Goal: Task Accomplishment & Management: Complete application form

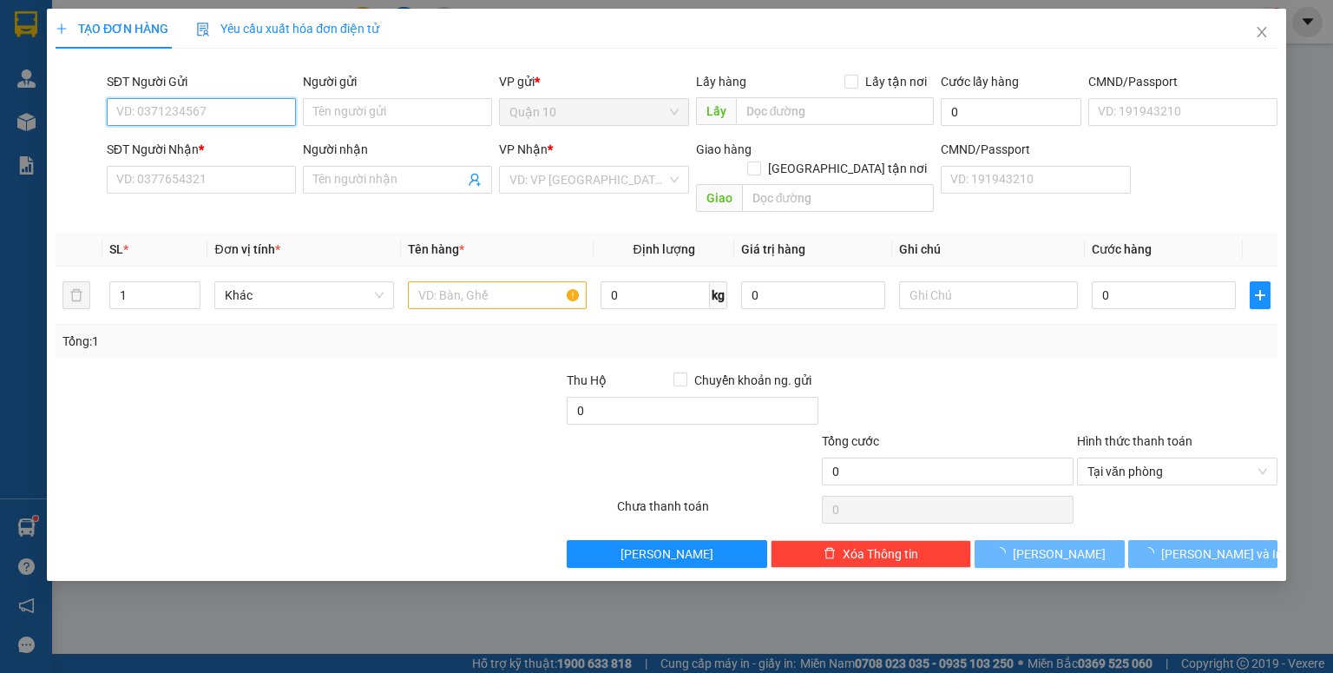
click at [229, 108] on input "SĐT Người Gửi" at bounding box center [201, 112] width 189 height 28
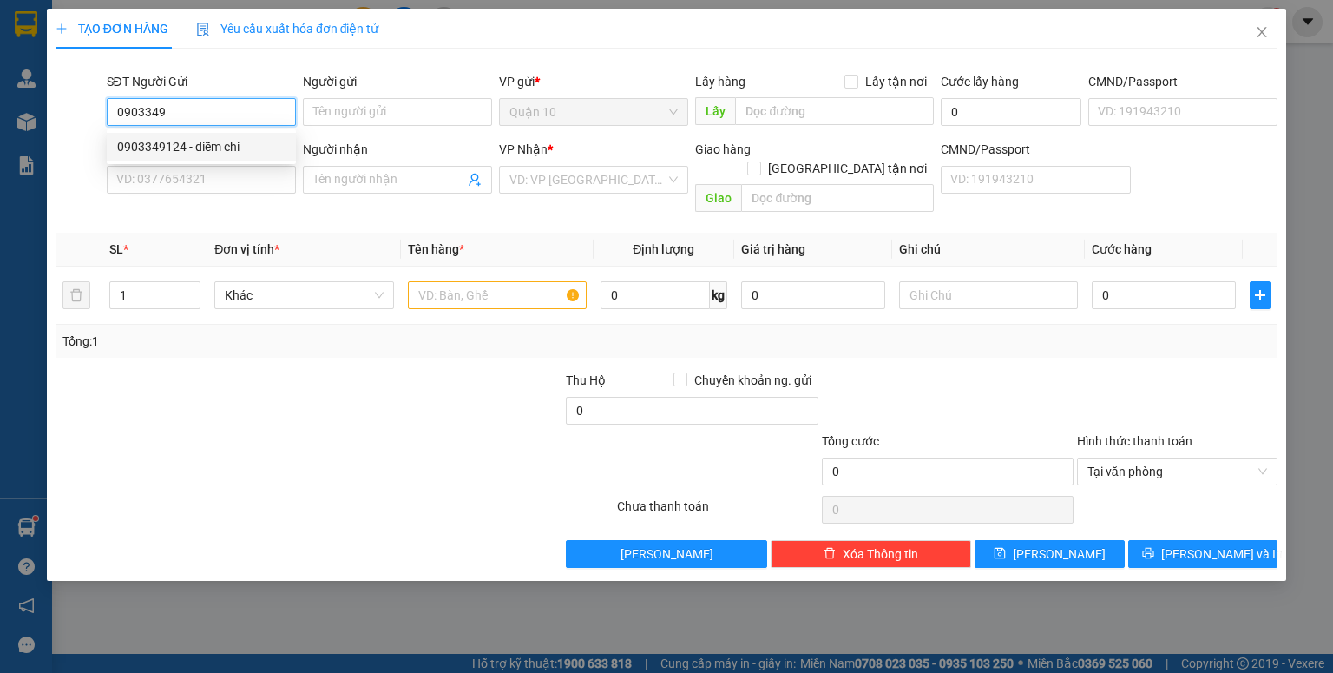
drag, startPoint x: 233, startPoint y: 141, endPoint x: 249, endPoint y: 144, distance: 16.7
click at [233, 142] on div "0903349124 - diễm chi" at bounding box center [201, 146] width 168 height 19
type input "0903349124"
type input "diễm chi"
type input "083206003042"
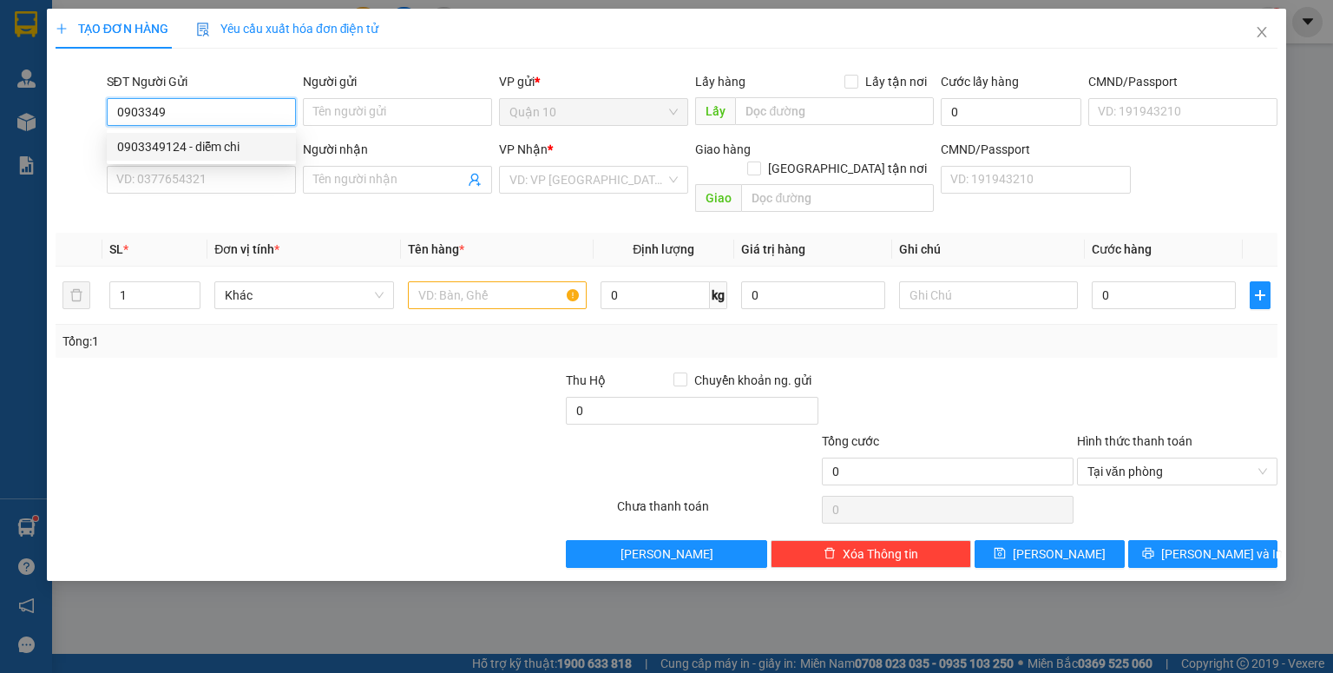
type input "0966573752"
type input "tuyết -GỌI GẤP"
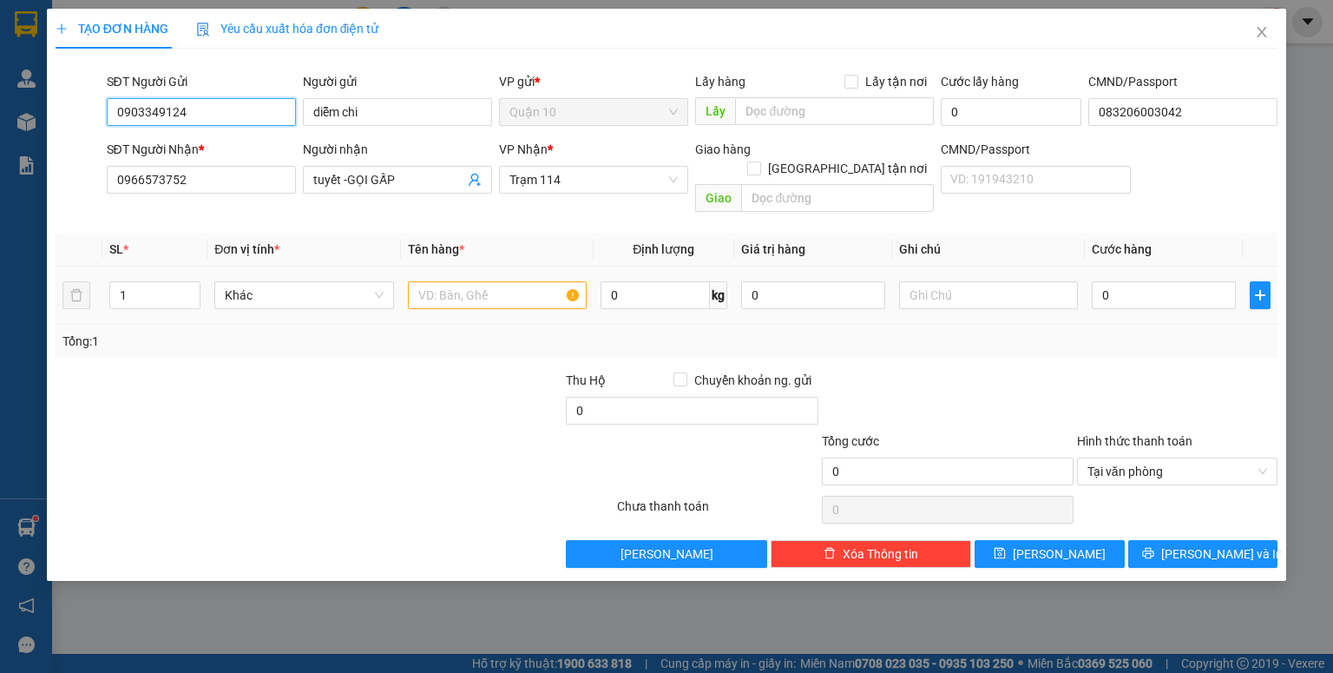
type input "0903349124"
click at [447, 281] on input "text" at bounding box center [497, 295] width 179 height 28
type input "THÙNG HOA"
click at [746, 285] on input "0" at bounding box center [813, 295] width 144 height 28
type input "500.000"
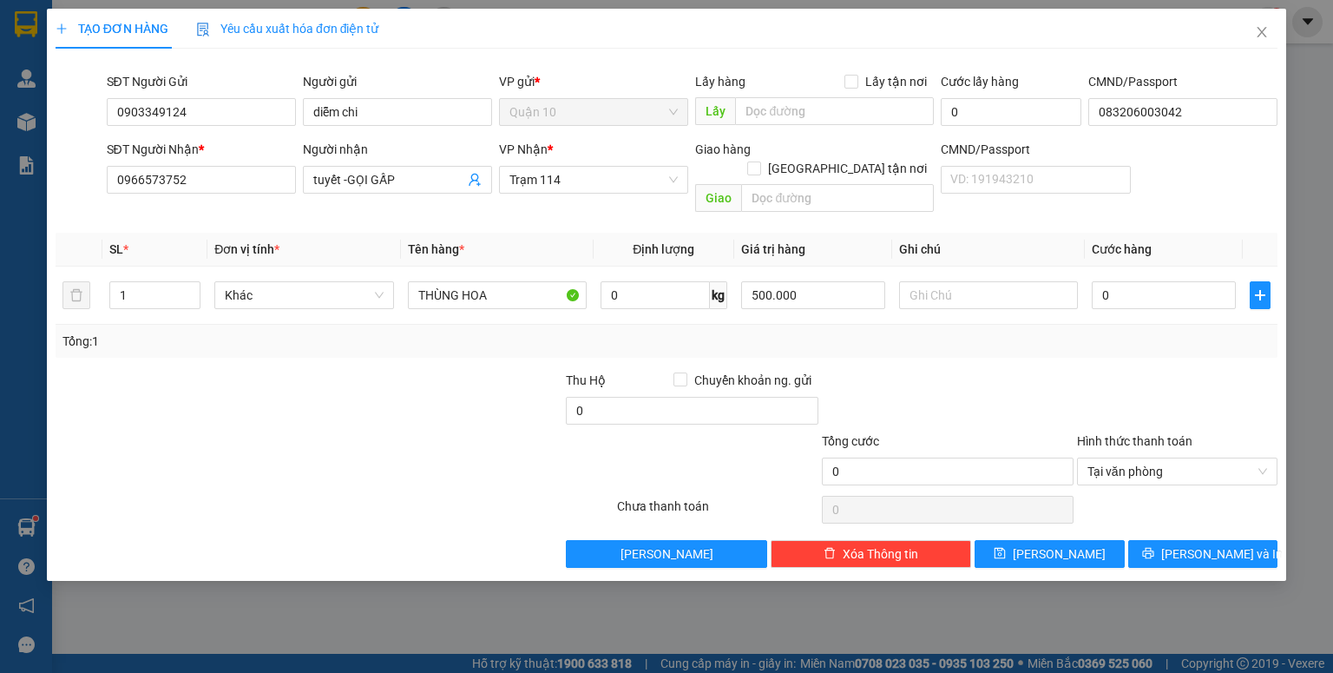
drag, startPoint x: 897, startPoint y: 332, endPoint x: 1048, endPoint y: 326, distance: 151.1
click at [917, 332] on div "Tổng: 1" at bounding box center [667, 341] width 1222 height 33
click at [1097, 283] on input "0" at bounding box center [1164, 295] width 144 height 28
type input "5"
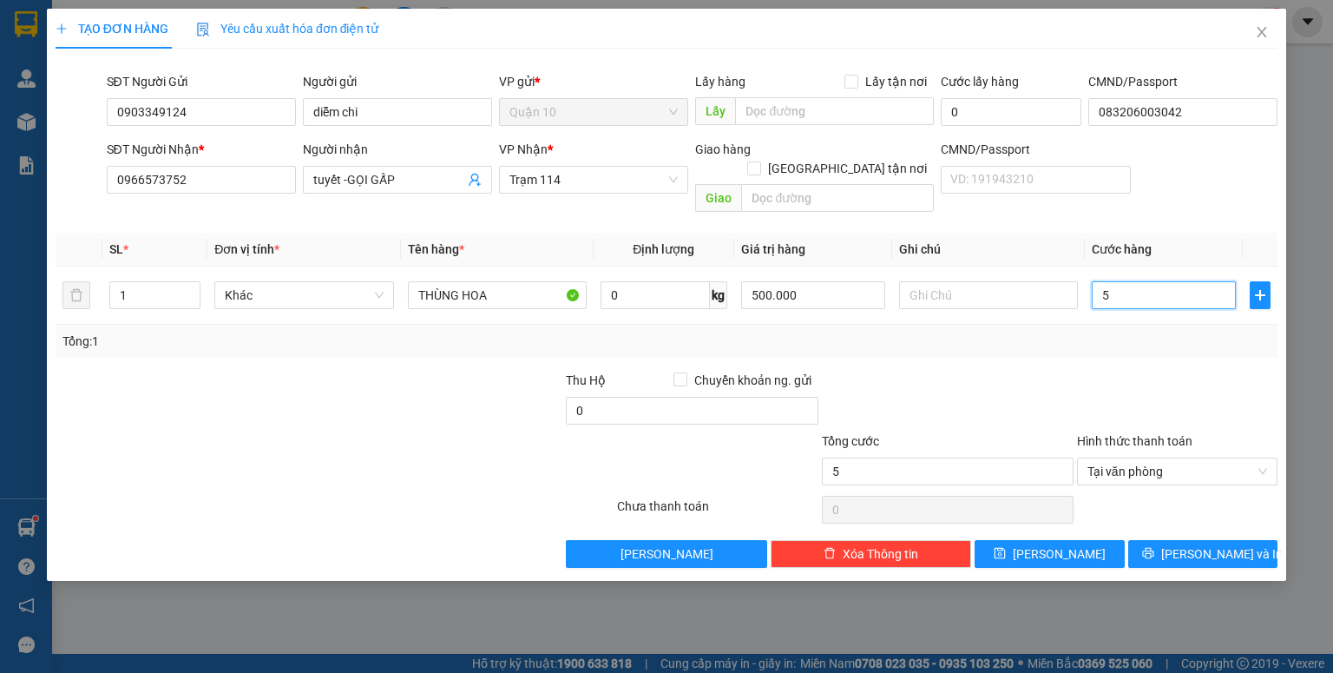
type input "50"
type input "50.000"
click at [1088, 340] on div "Transit Pickup Surcharge Ids Transit Deliver Surcharge Ids Transit Deliver Surc…" at bounding box center [667, 314] width 1222 height 505
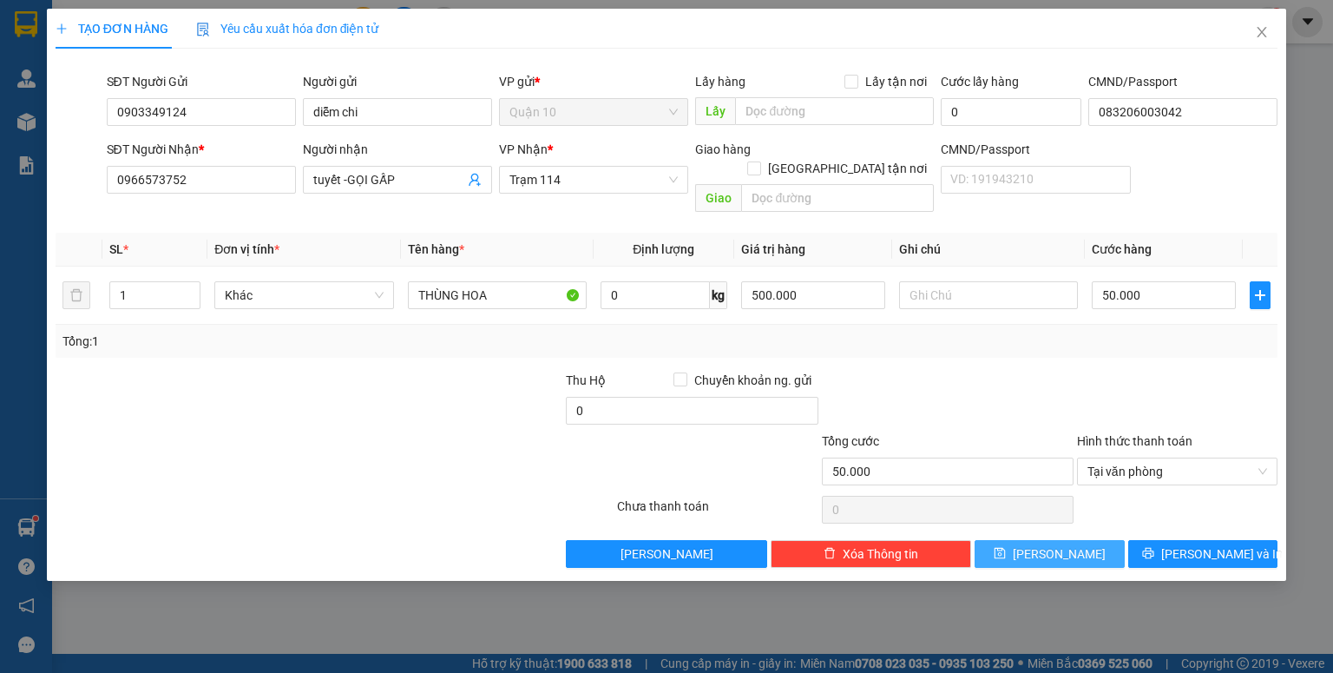
drag, startPoint x: 1042, startPoint y: 530, endPoint x: 1034, endPoint y: 517, distance: 15.2
click at [1006, 547] on icon "save" at bounding box center [1000, 553] width 12 height 12
type input "0"
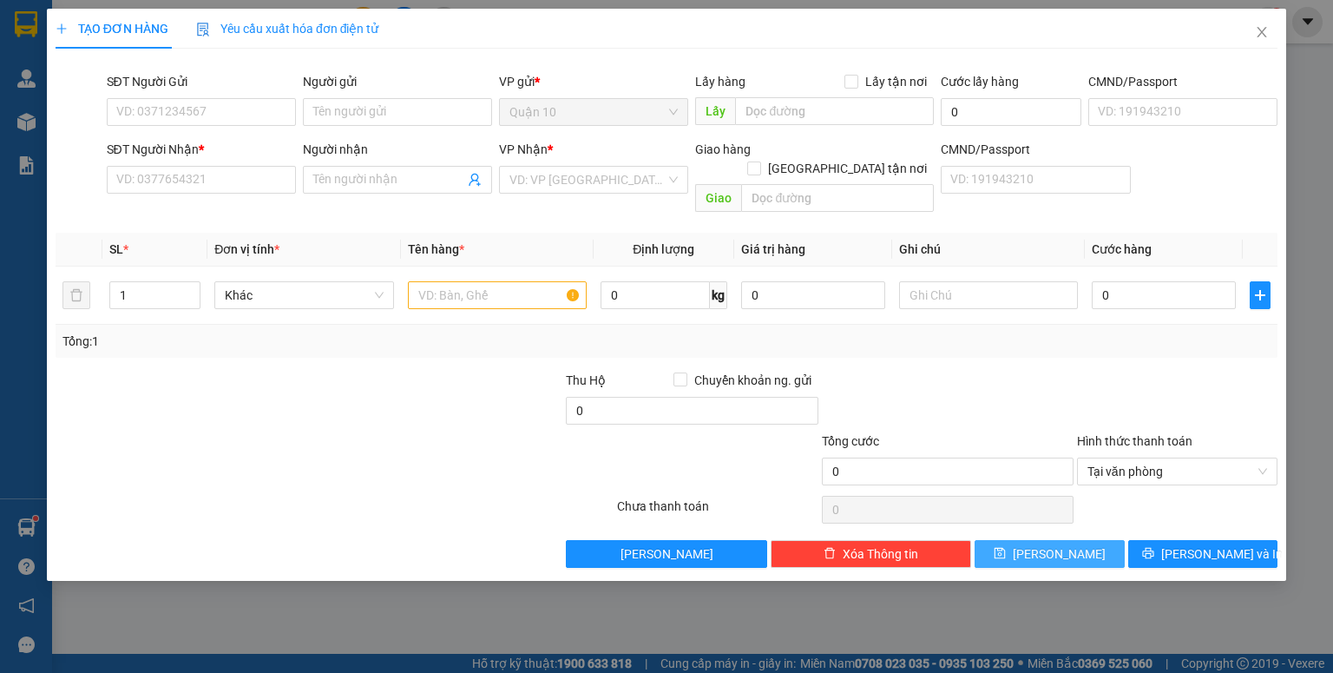
click at [975, 540] on button "[PERSON_NAME]" at bounding box center [1050, 554] width 150 height 28
click at [1259, 32] on icon "close" at bounding box center [1262, 32] width 14 height 14
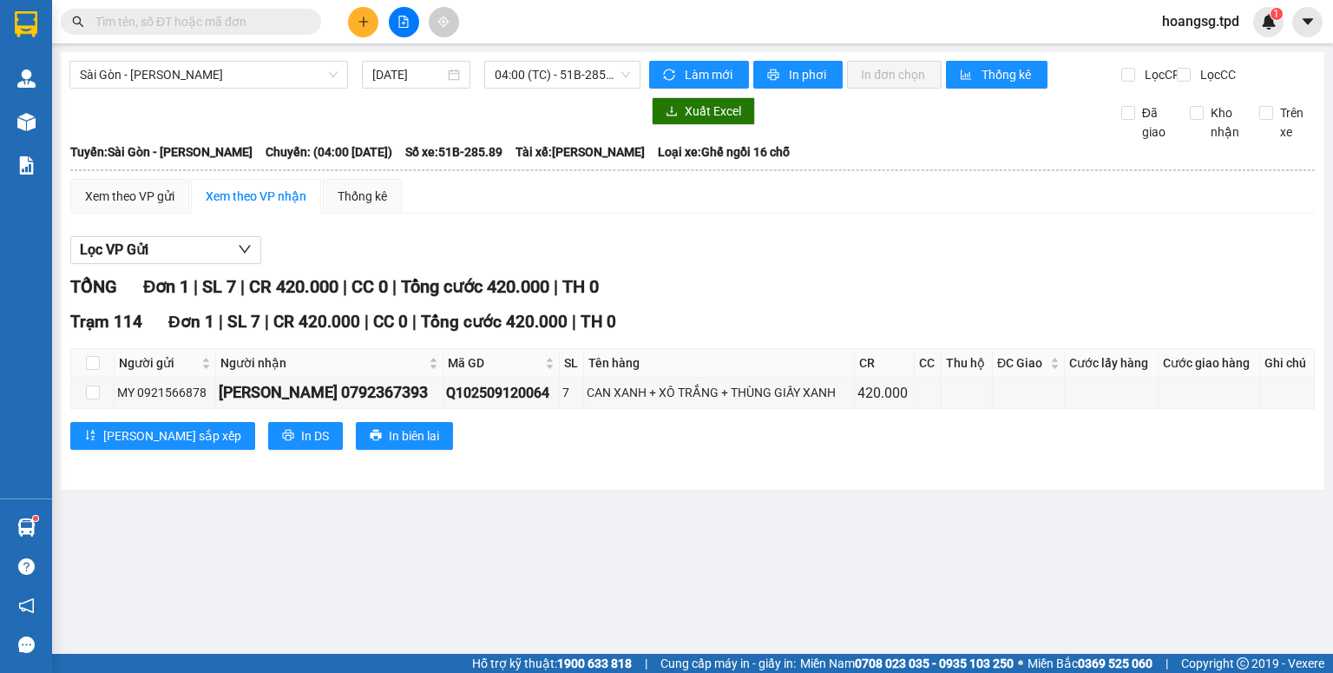
click at [156, 122] on div at bounding box center [354, 111] width 571 height 28
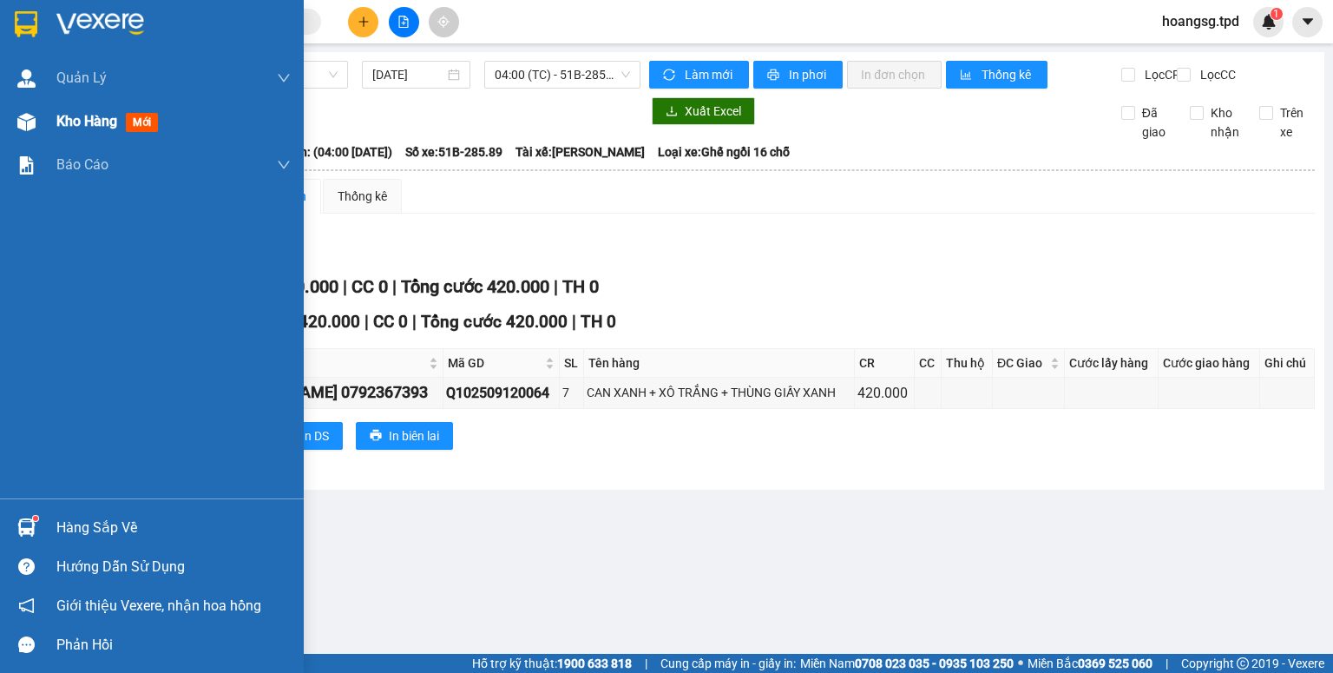
click at [135, 125] on span "mới" at bounding box center [142, 122] width 32 height 19
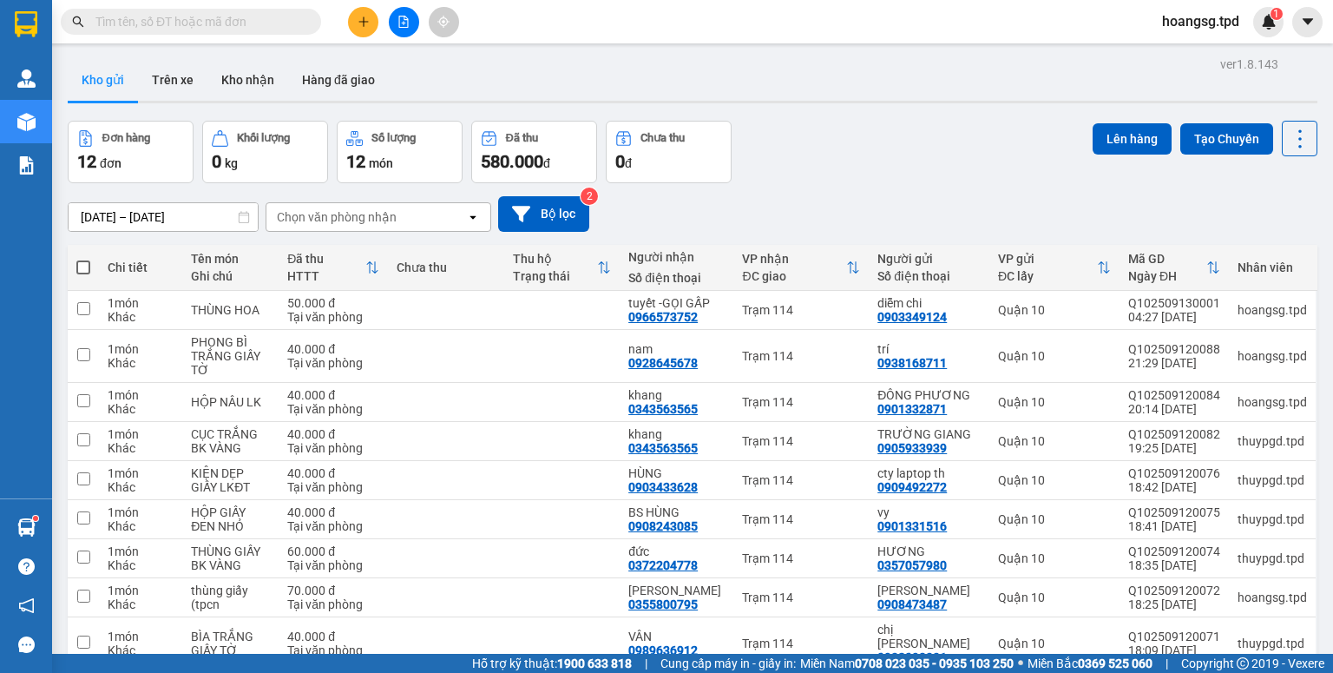
click at [86, 266] on span at bounding box center [83, 267] width 14 height 14
click at [83, 259] on input "checkbox" at bounding box center [83, 259] width 0 height 0
checkbox input "true"
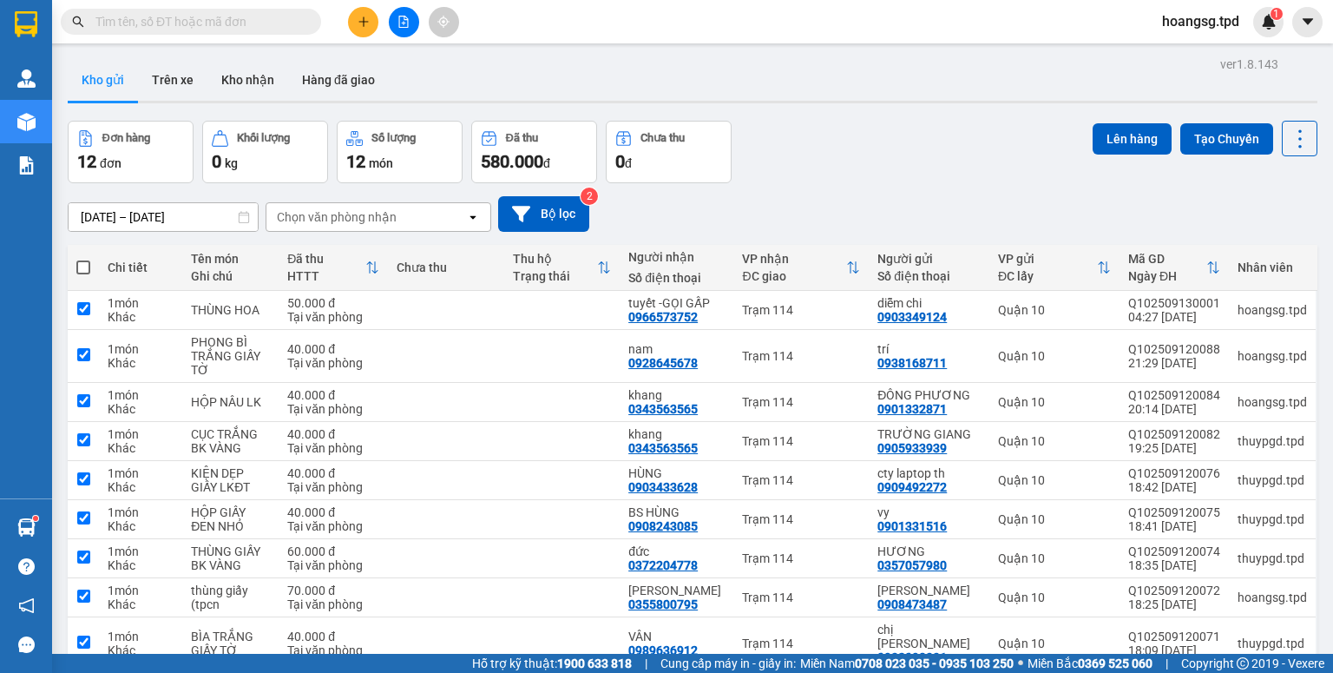
checkbox input "true"
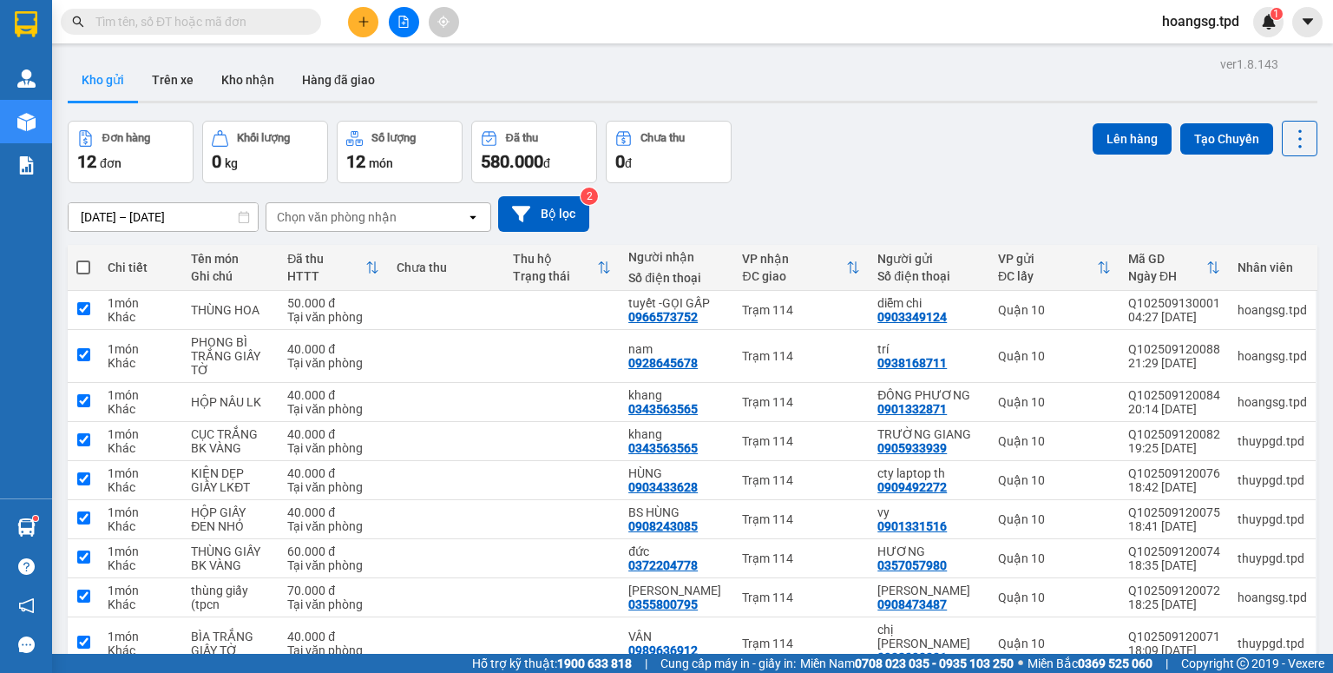
checkbox input "true"
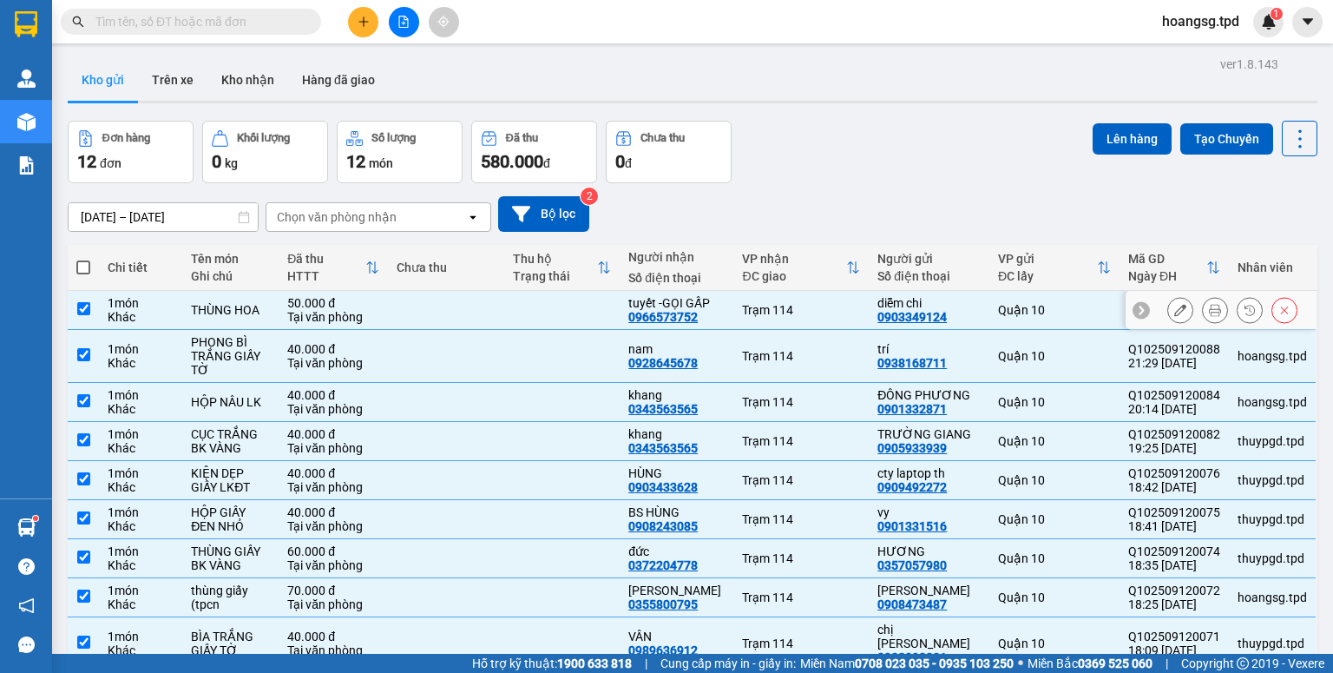
click at [82, 311] on input "checkbox" at bounding box center [83, 308] width 13 height 13
checkbox input "false"
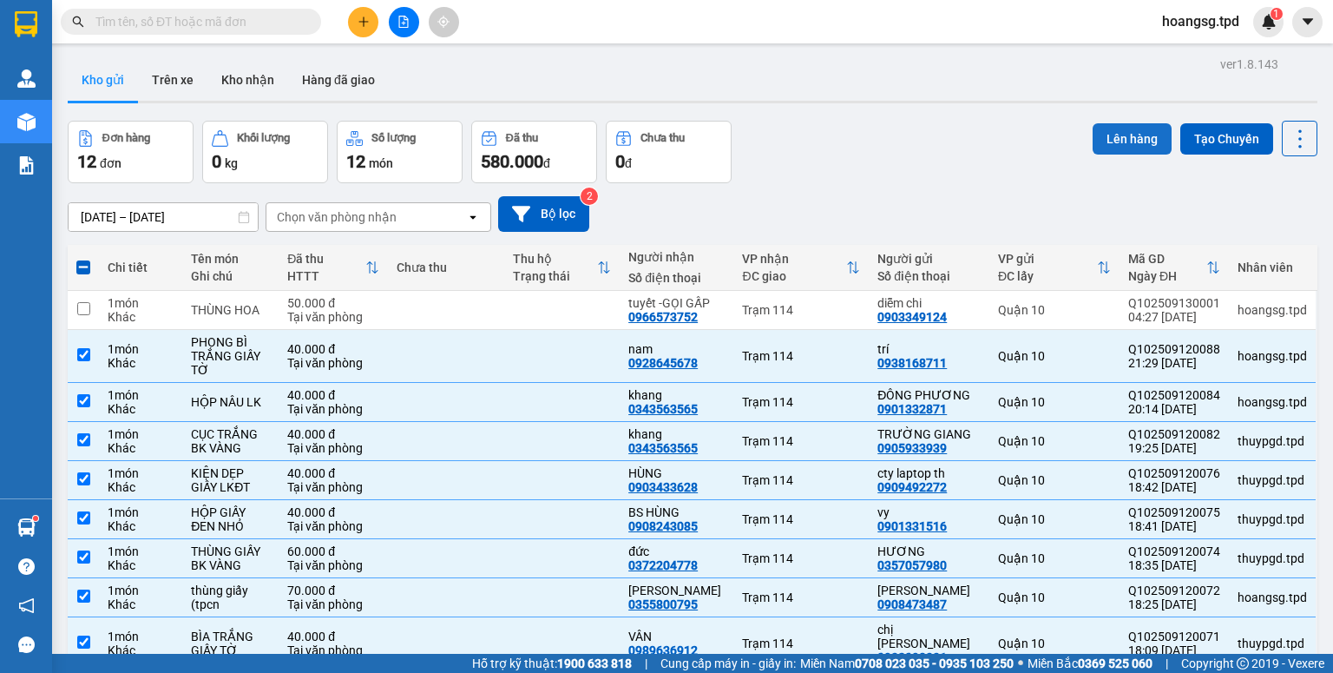
click at [1094, 141] on button "Lên hàng" at bounding box center [1132, 138] width 79 height 31
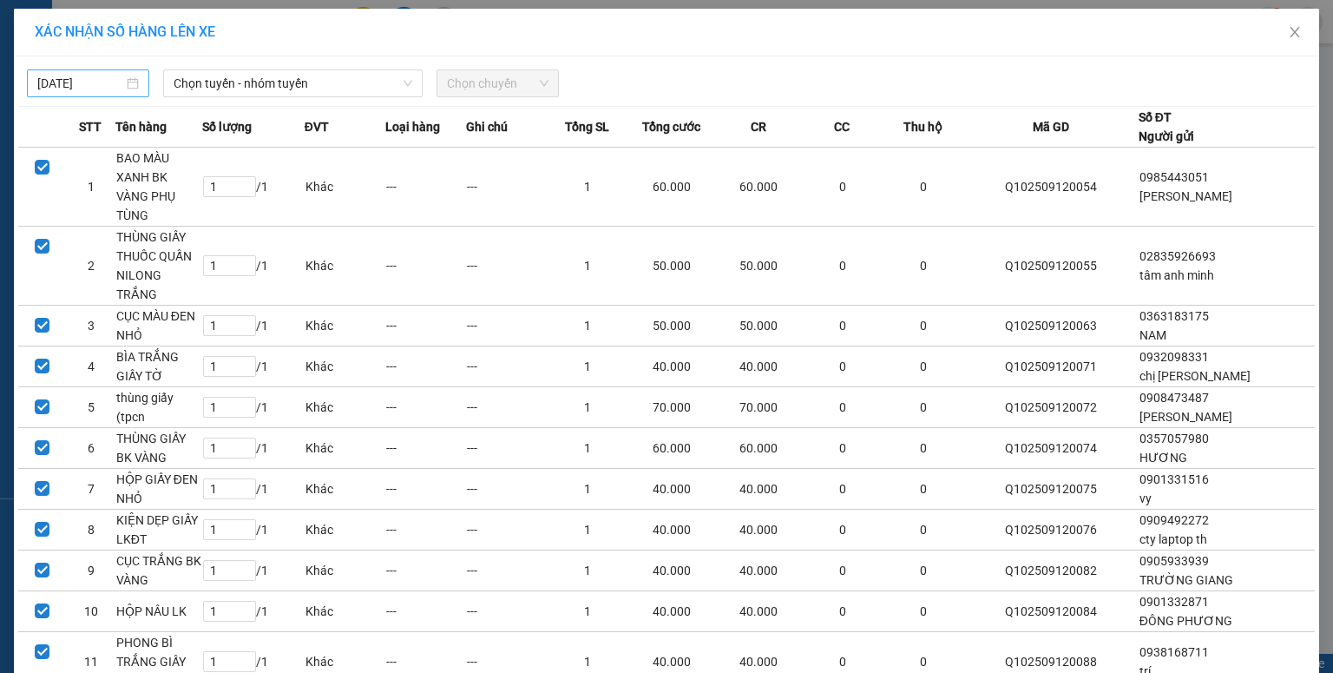
click at [41, 84] on input "[DATE]" at bounding box center [80, 83] width 86 height 19
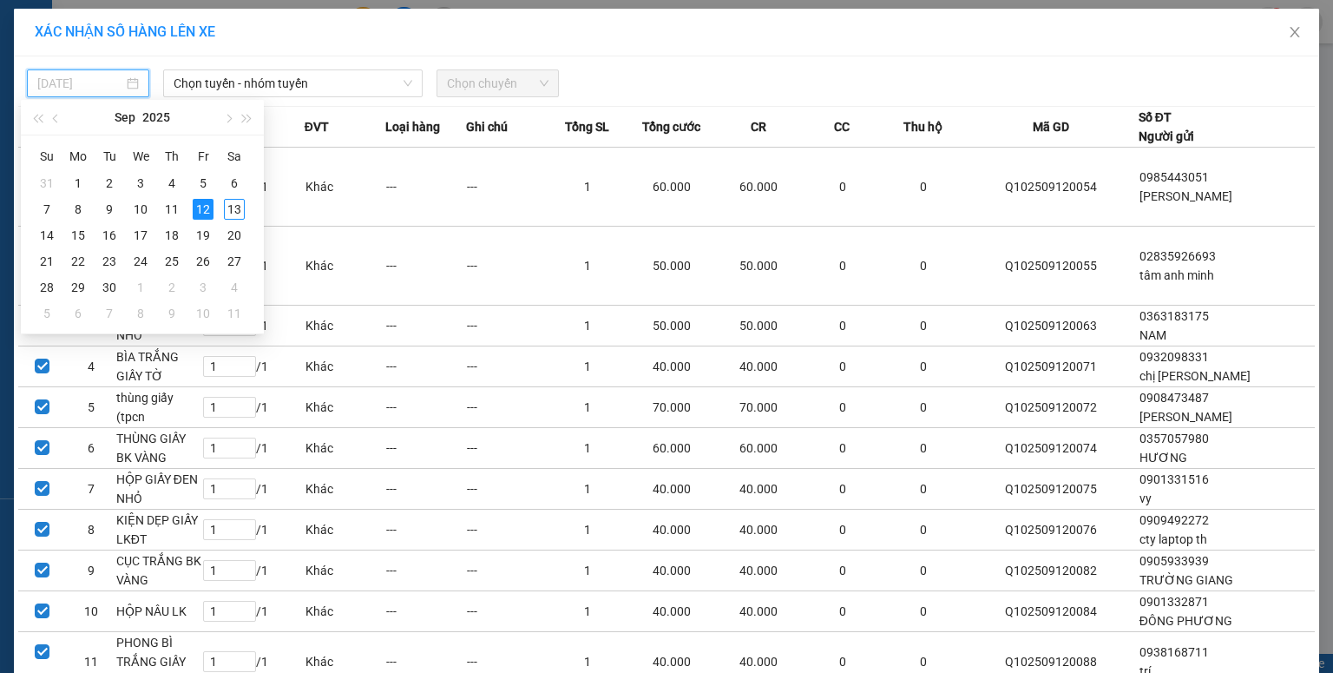
drag, startPoint x: 231, startPoint y: 208, endPoint x: 257, endPoint y: 132, distance: 80.7
click at [233, 205] on div "13" at bounding box center [234, 209] width 21 height 21
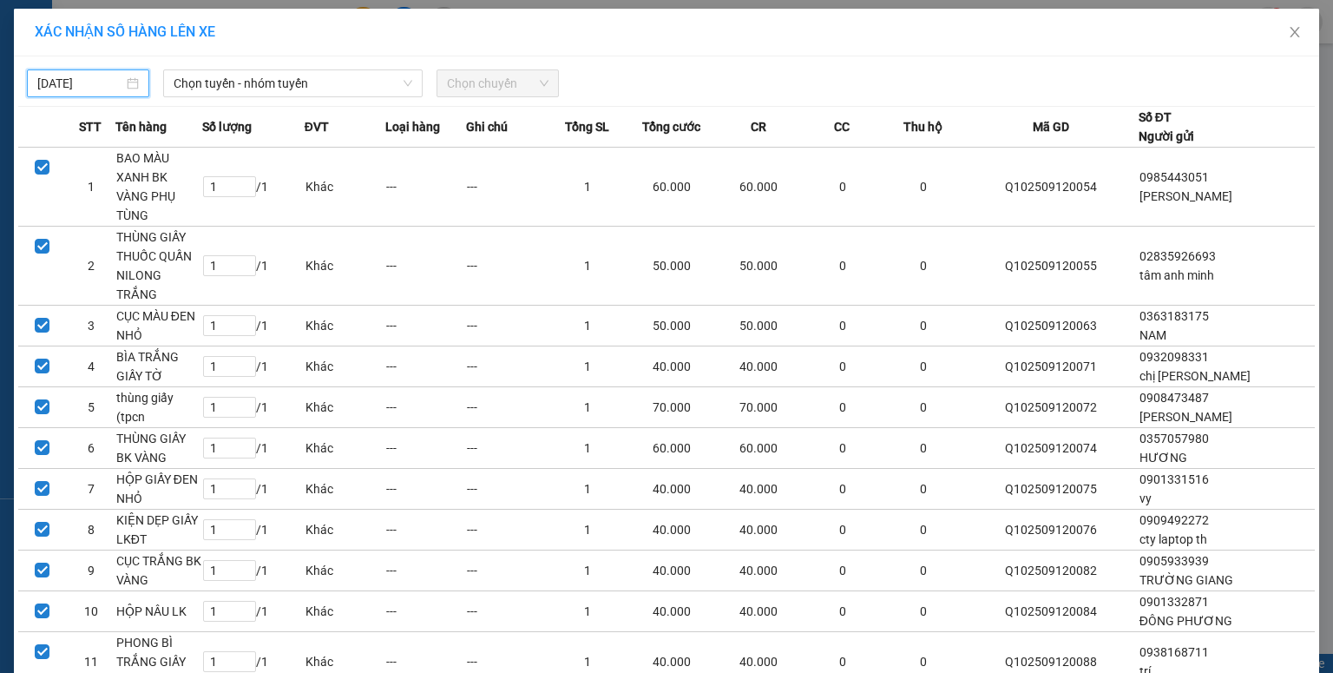
type input "[DATE]"
click at [281, 89] on span "Chọn tuyến - nhóm tuyến" at bounding box center [293, 83] width 239 height 26
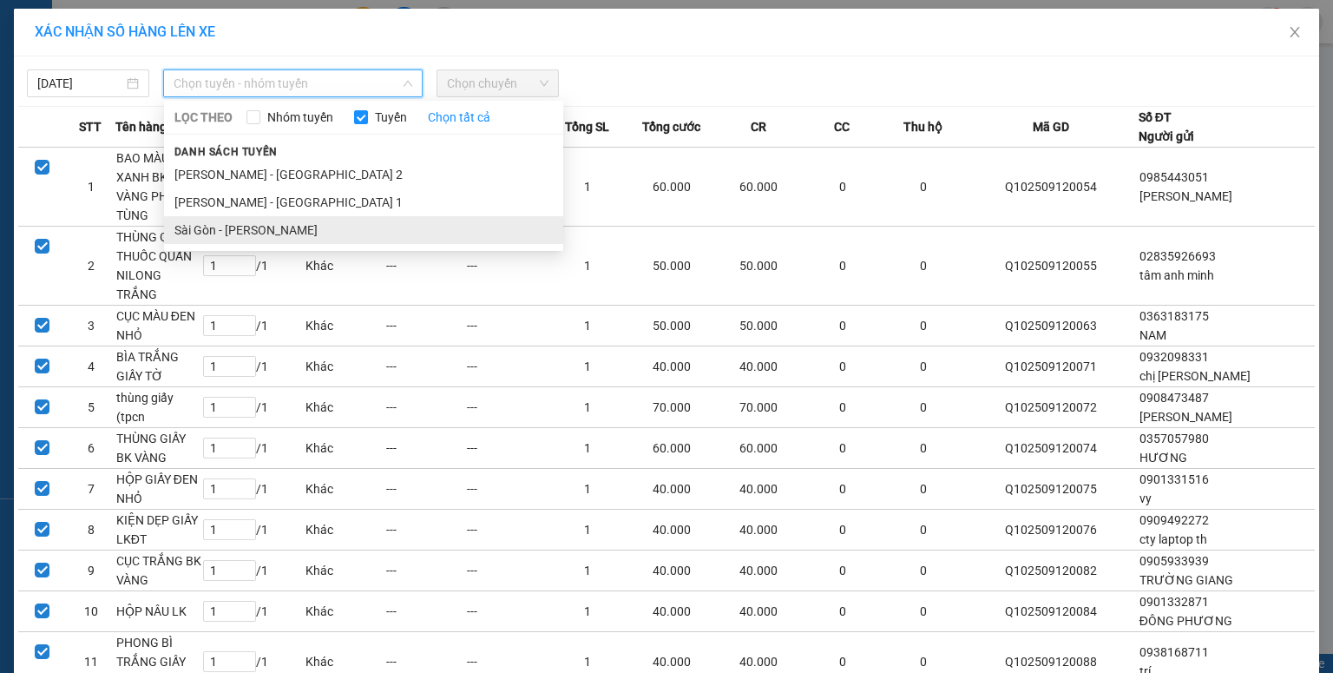
click at [233, 225] on li "Sài Gòn - [PERSON_NAME]" at bounding box center [363, 230] width 399 height 28
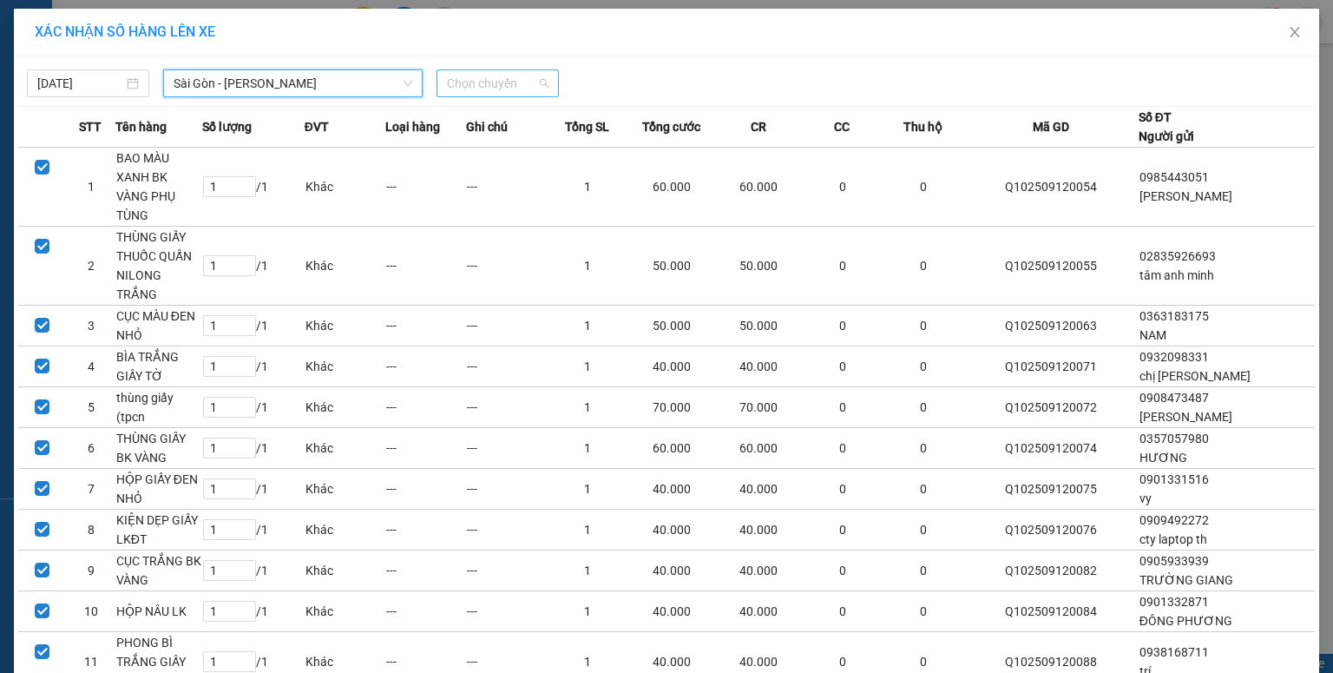
click at [460, 84] on span "Chọn chuyến" at bounding box center [498, 83] width 102 height 26
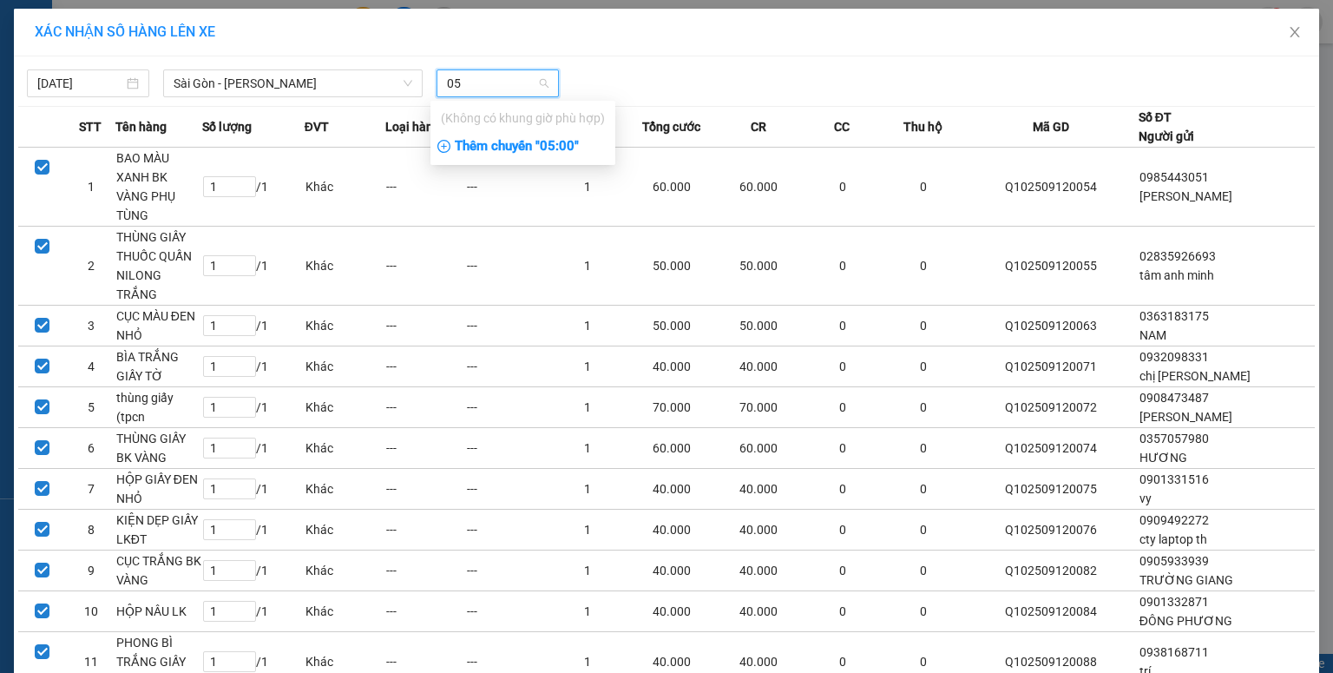
type input "05"
click at [487, 140] on div "Thêm chuyến " 05:00 "" at bounding box center [523, 147] width 185 height 30
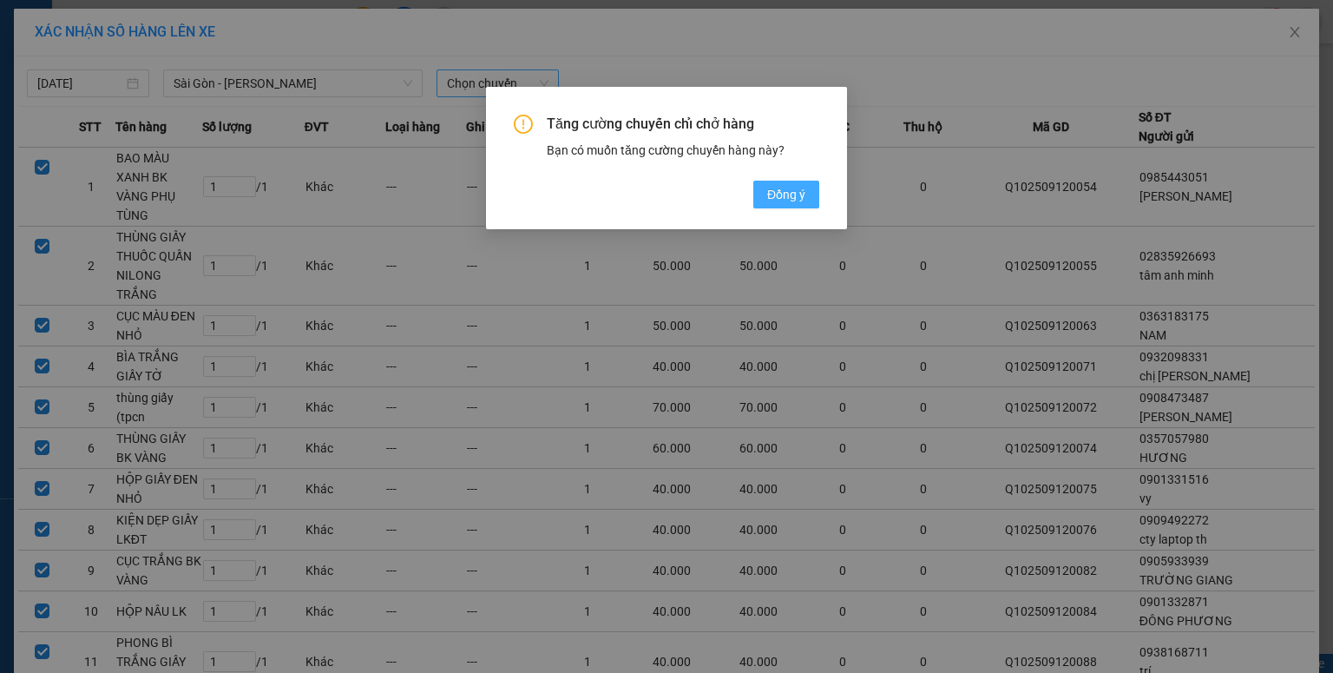
click at [762, 194] on button "Đồng ý" at bounding box center [786, 195] width 66 height 28
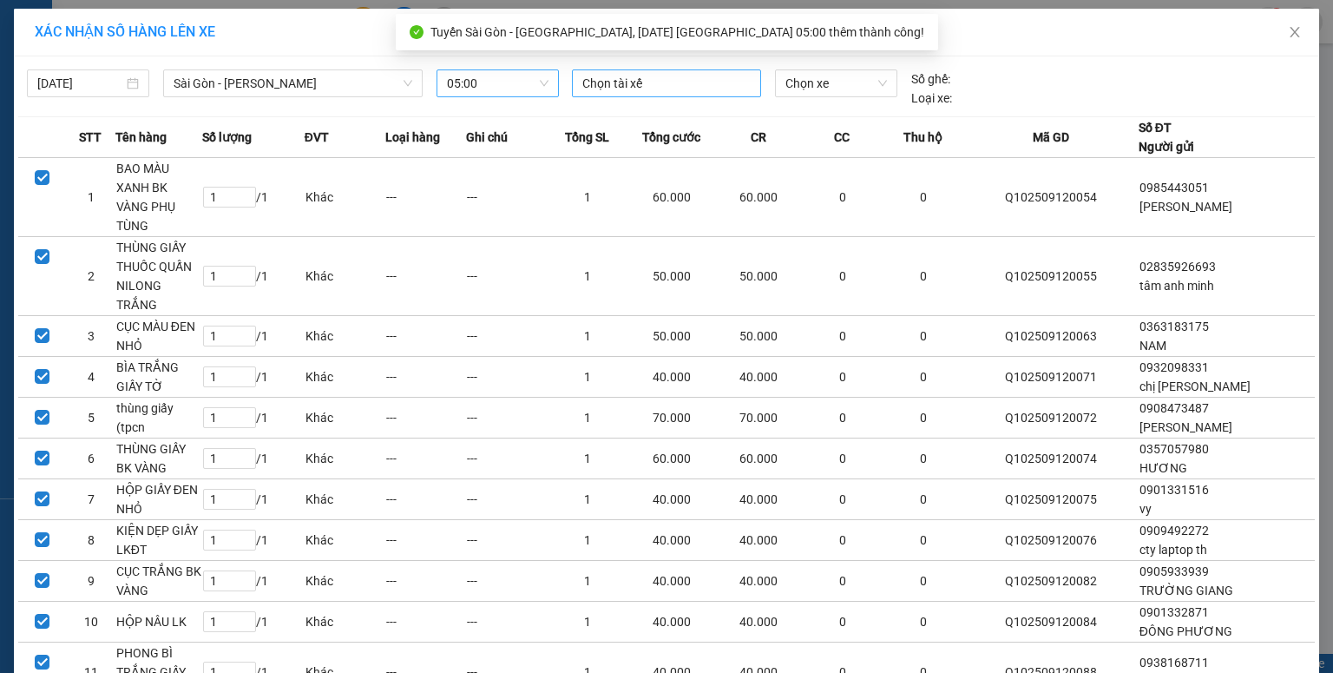
click at [642, 86] on div at bounding box center [666, 83] width 181 height 21
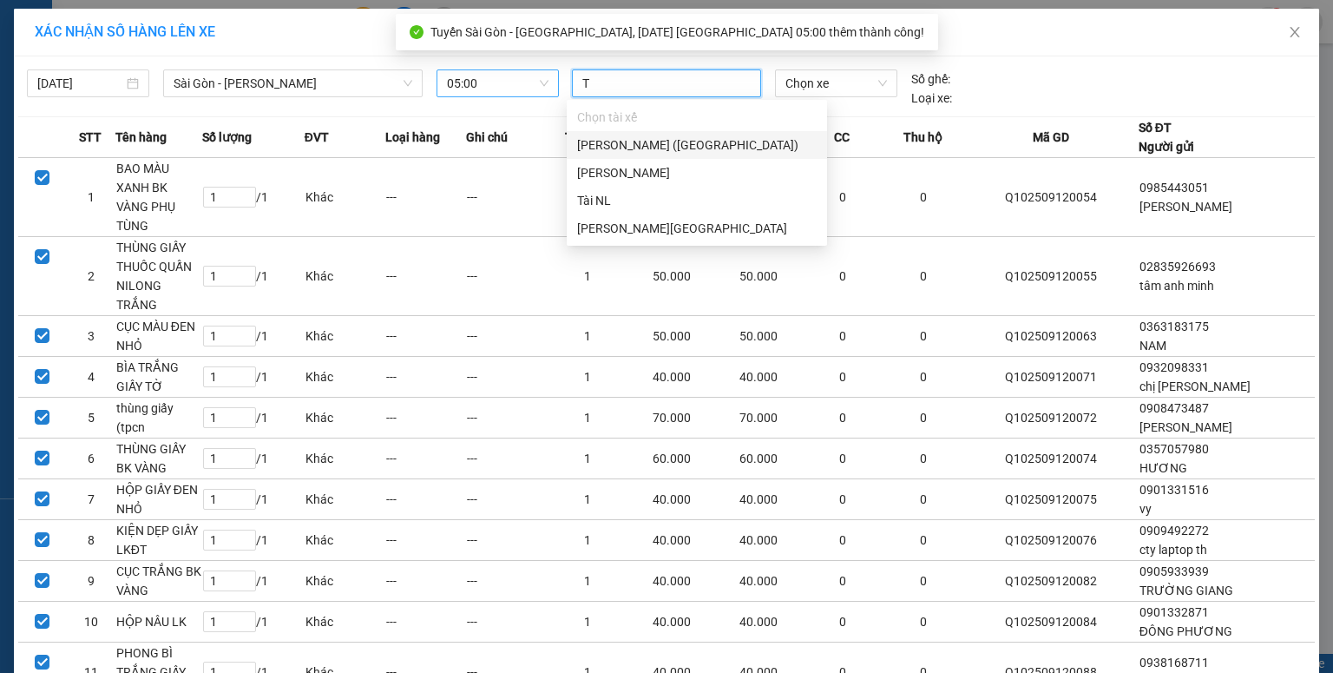
type input "TÀ"
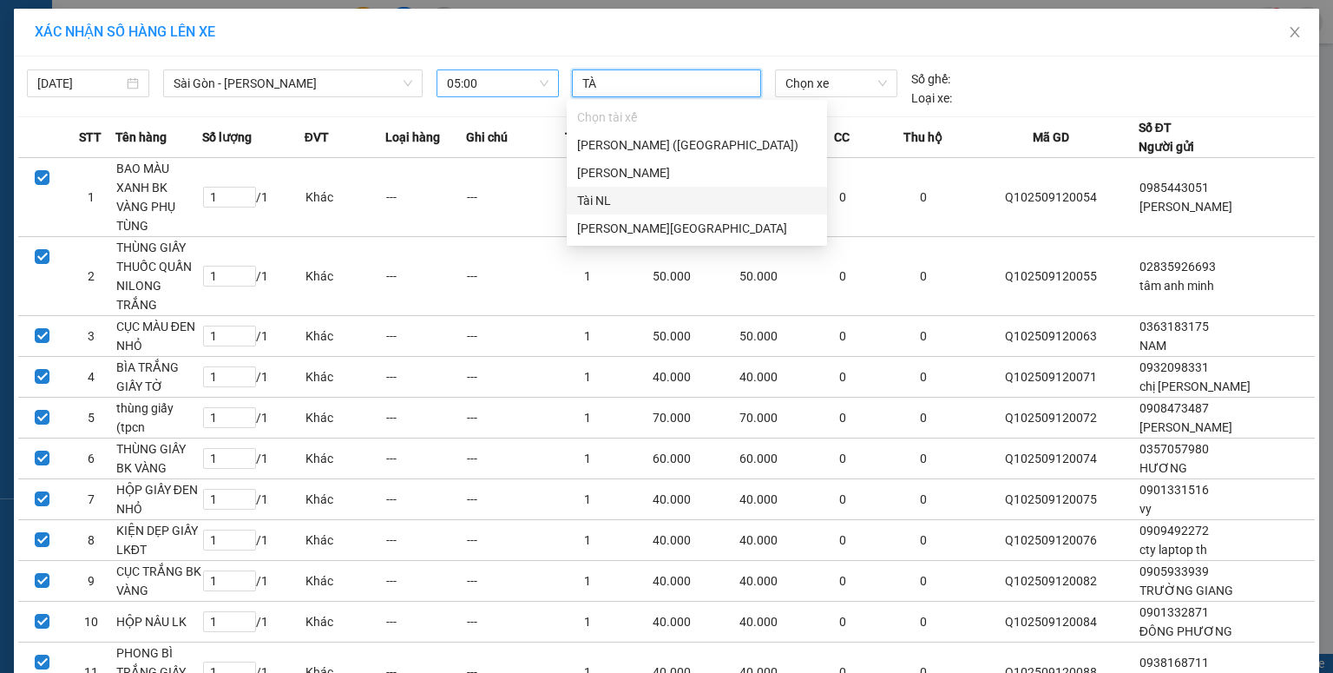
drag, startPoint x: 608, startPoint y: 193, endPoint x: 705, endPoint y: 139, distance: 110.4
click at [614, 191] on div "Tài NL" at bounding box center [697, 200] width 240 height 19
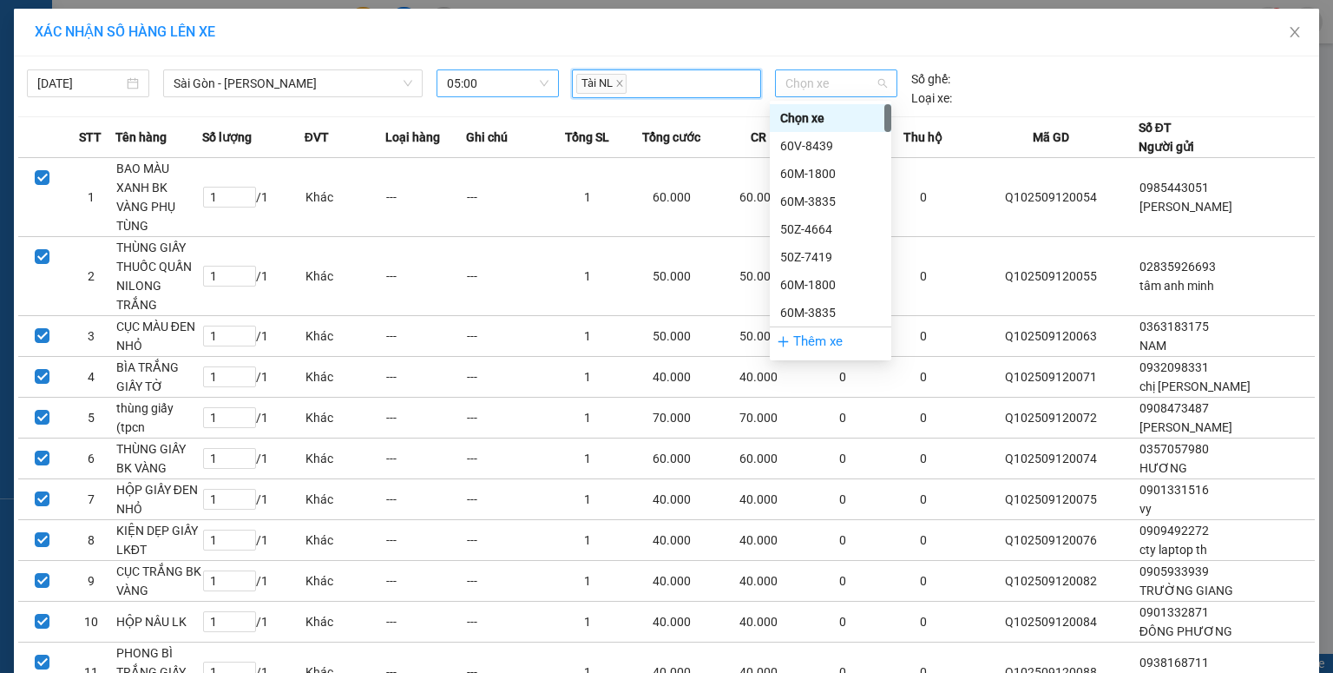
click at [792, 95] on span "Chọn xe" at bounding box center [835, 83] width 101 height 26
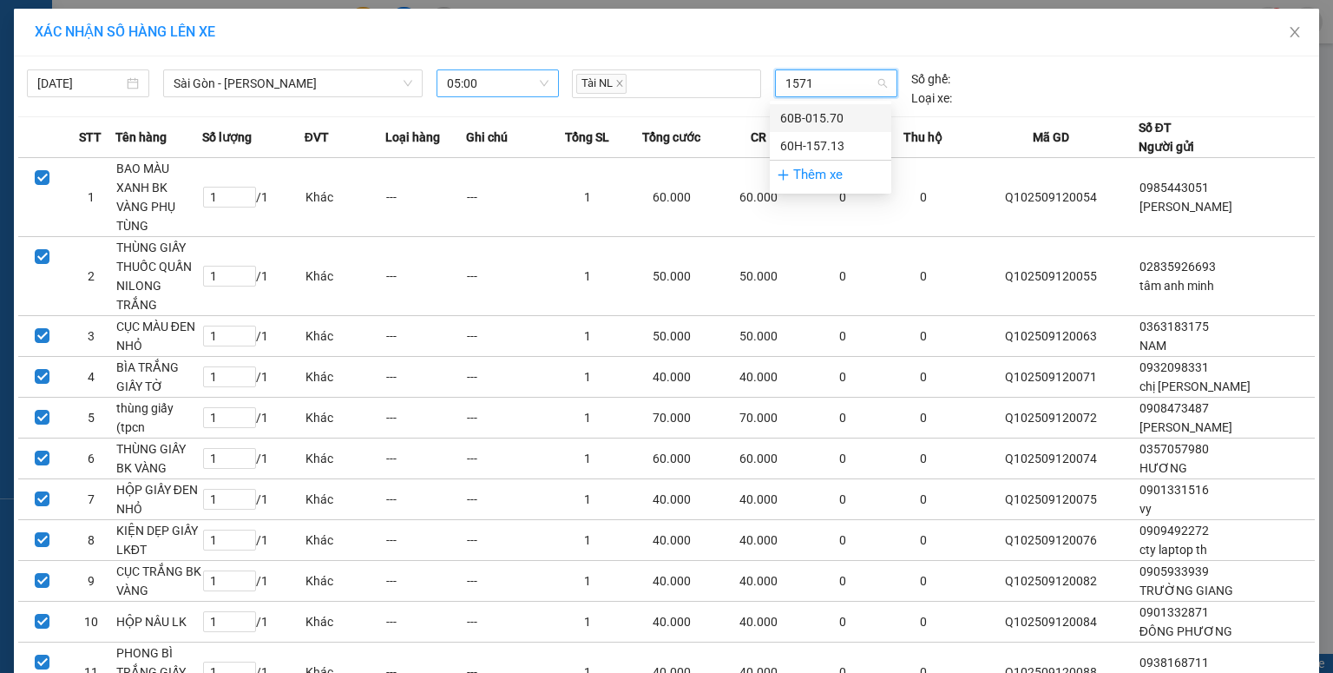
type input "15713"
click at [810, 111] on div "60H-157.13" at bounding box center [830, 117] width 101 height 19
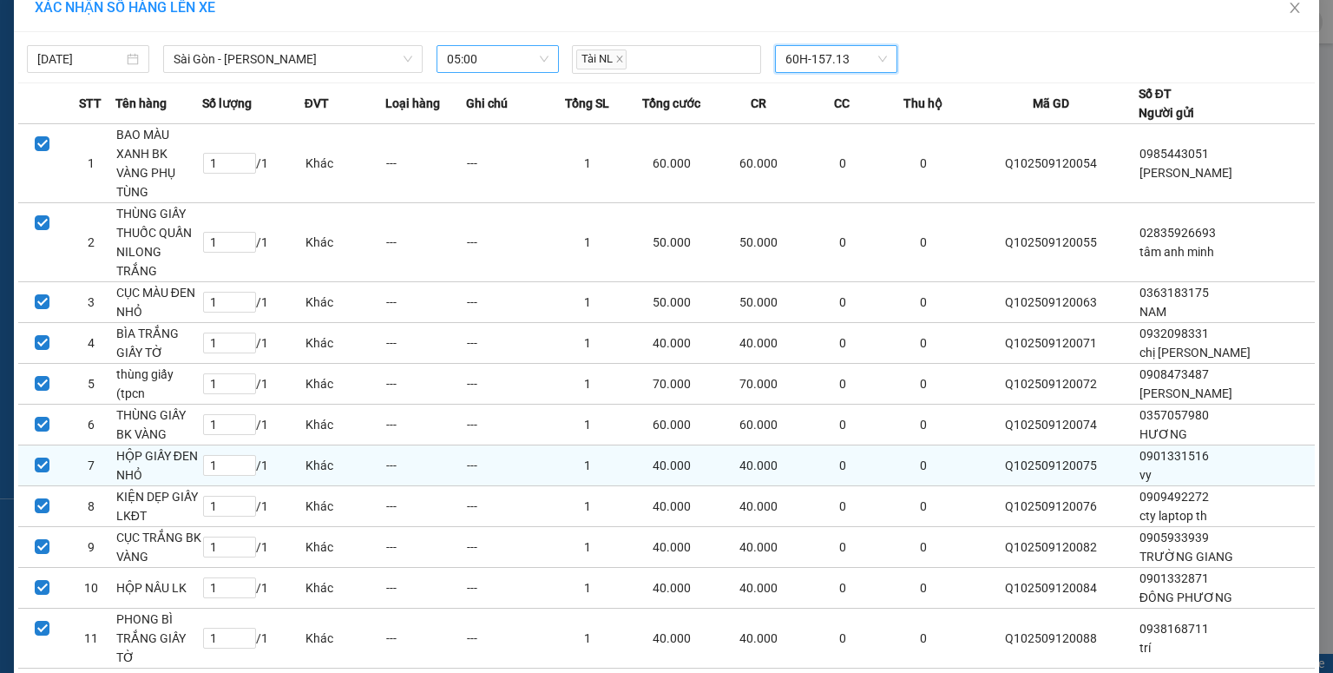
scroll to position [76, 0]
